Goal: Task Accomplishment & Management: Complete application form

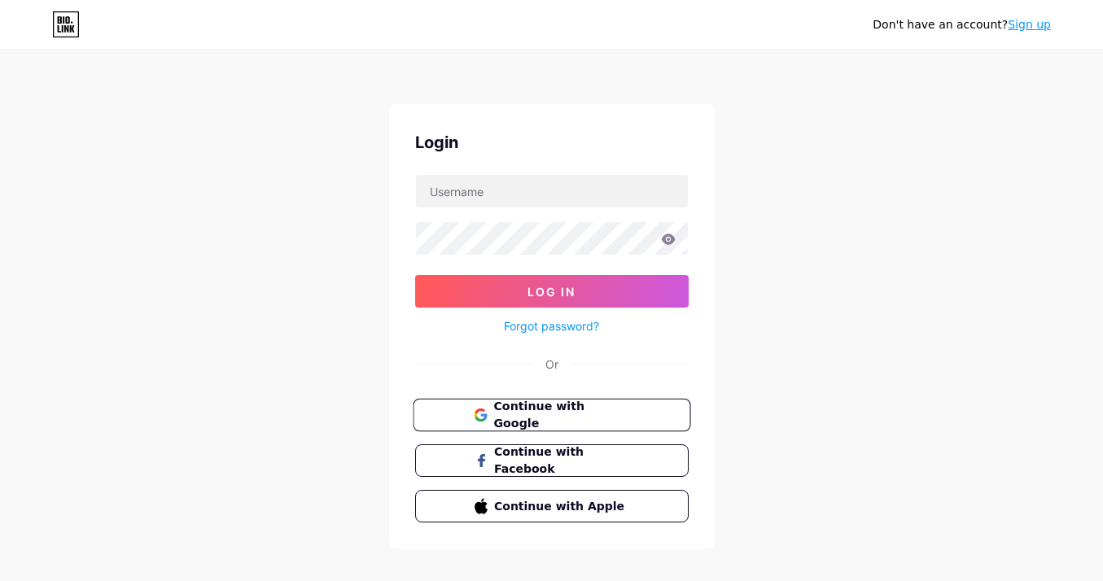
click at [616, 421] on span "Continue with Google" at bounding box center [561, 415] width 136 height 35
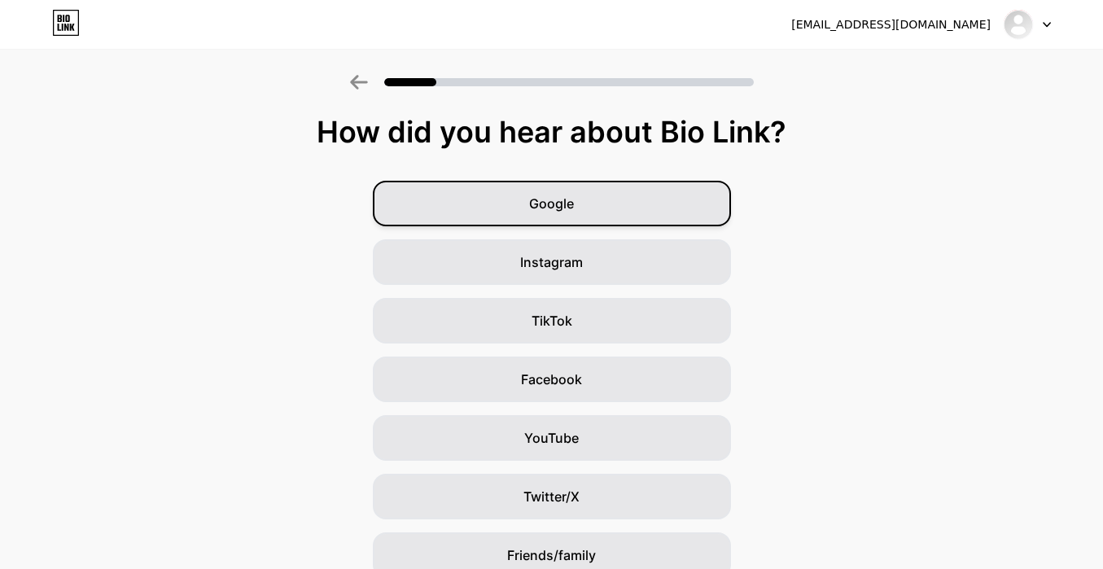
click at [644, 206] on div "Google" at bounding box center [552, 204] width 358 height 46
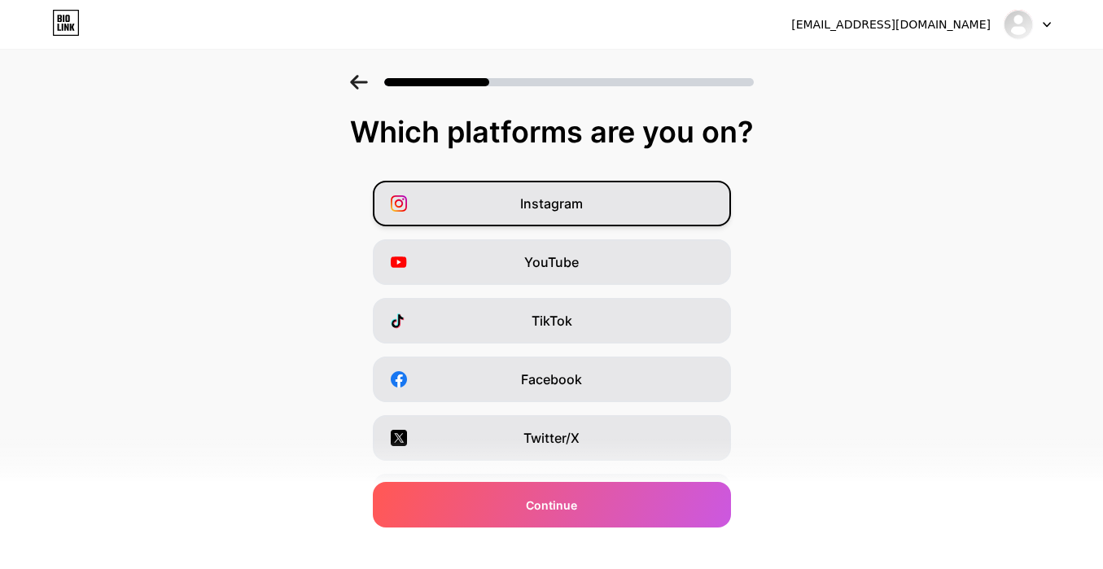
click at [483, 203] on div "Instagram" at bounding box center [552, 204] width 358 height 46
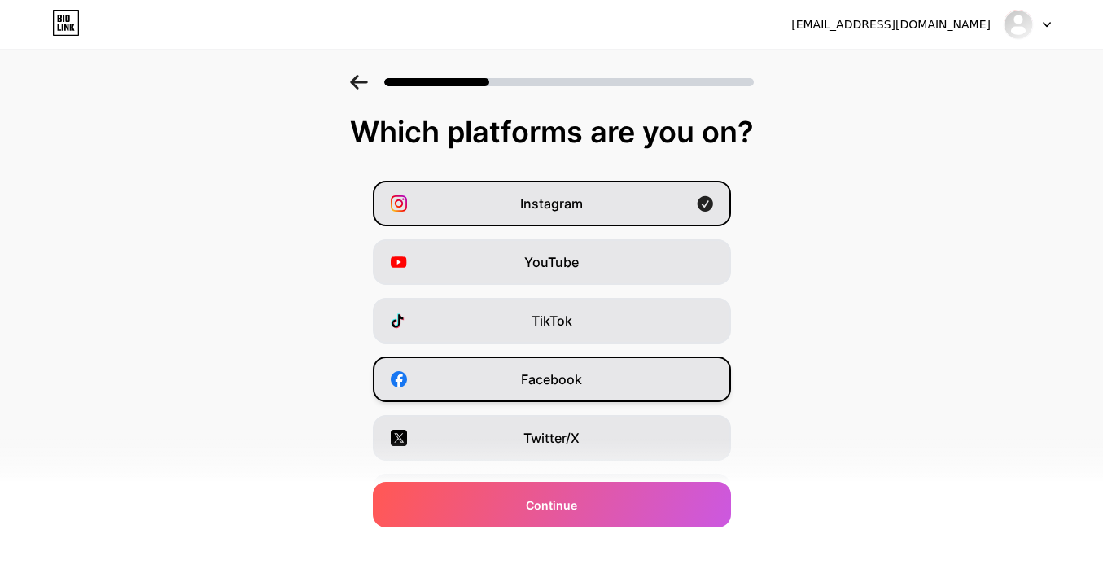
click at [523, 377] on div "Facebook" at bounding box center [552, 380] width 358 height 46
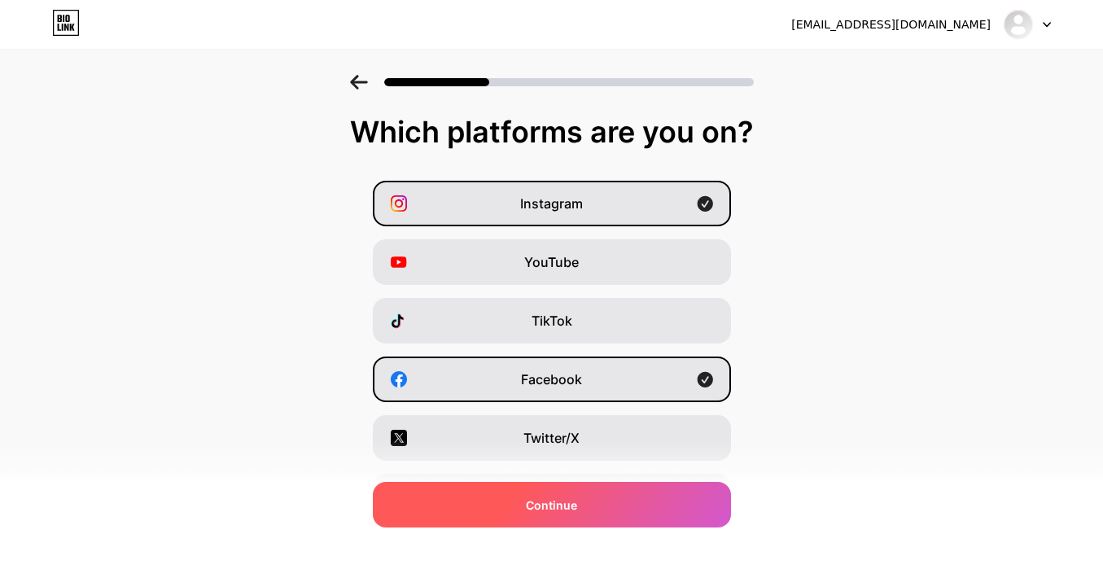
click at [523, 492] on div "Continue" at bounding box center [552, 505] width 358 height 46
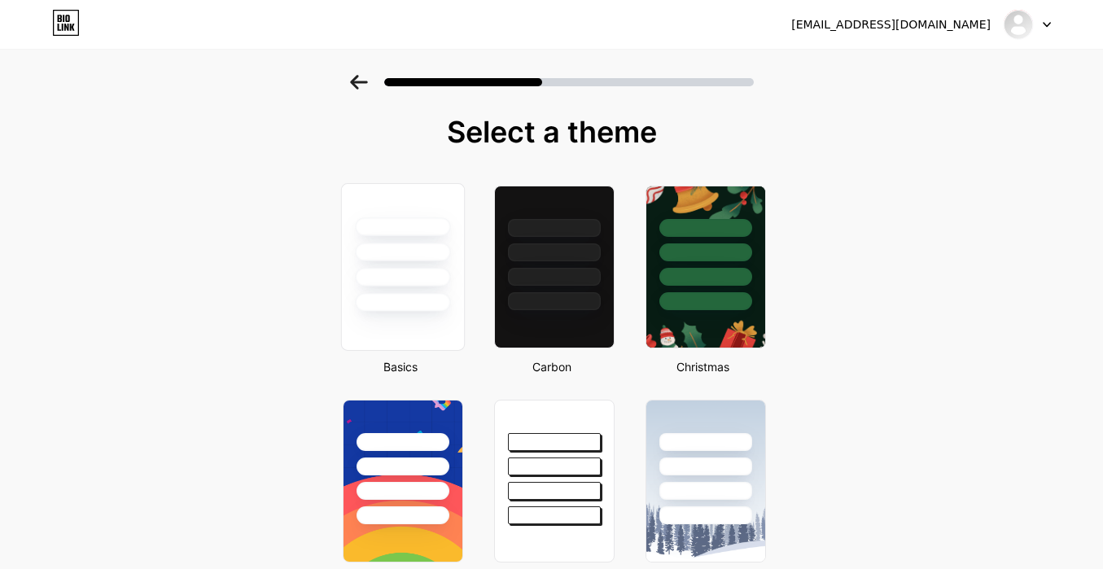
click at [436, 238] on div at bounding box center [402, 248] width 122 height 128
